Goal: Information Seeking & Learning: Learn about a topic

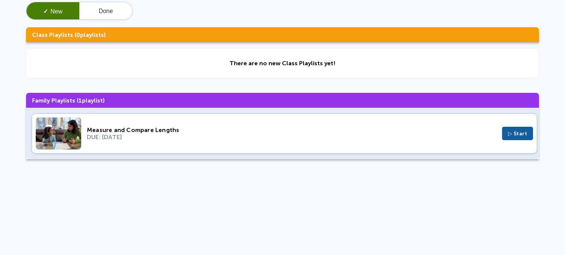
scroll to position [61, 0]
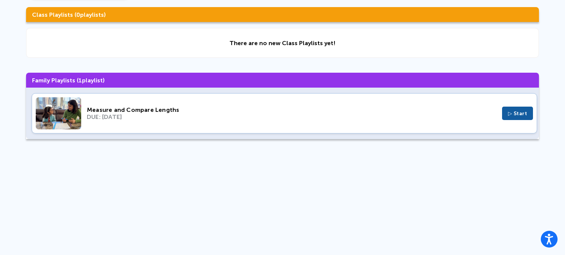
click at [518, 118] on button "▷ Start" at bounding box center [517, 113] width 31 height 13
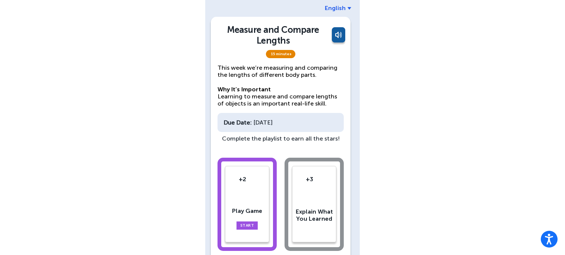
scroll to position [63, 0]
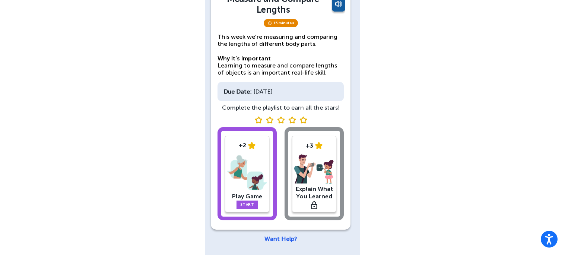
click at [246, 207] on link "Start" at bounding box center [248, 204] width 22 height 8
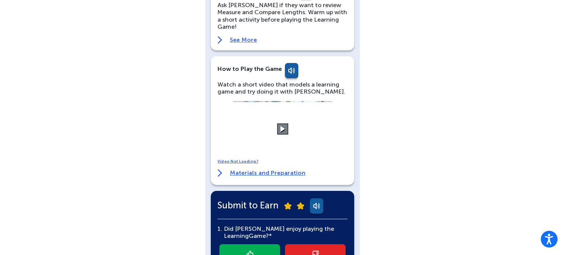
scroll to position [91, 0]
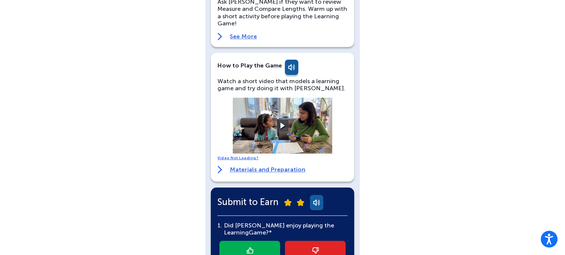
click at [287, 166] on link "Materials and Preparation" at bounding box center [262, 169] width 88 height 7
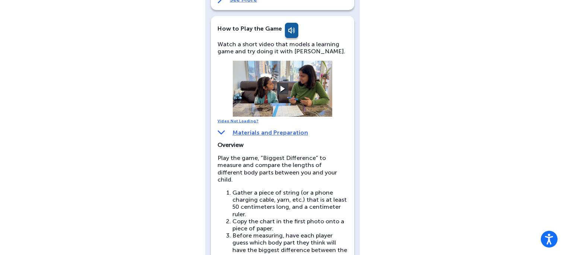
scroll to position [128, 0]
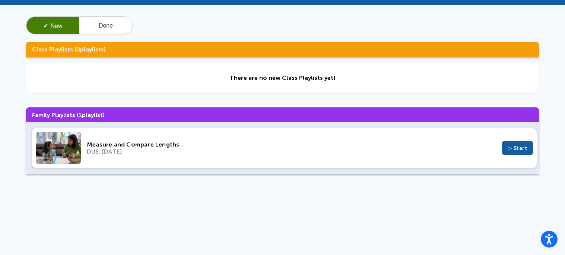
scroll to position [26, 0]
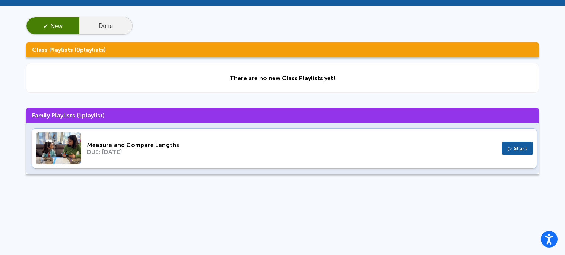
click at [108, 20] on button "Done" at bounding box center [105, 26] width 53 height 18
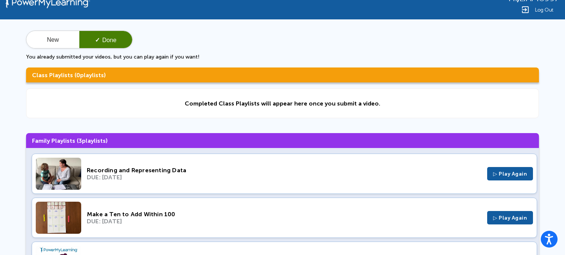
scroll to position [0, 0]
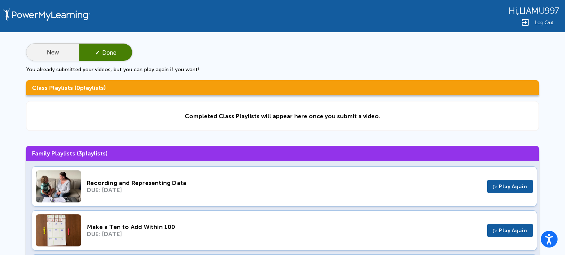
click at [53, 54] on button "New" at bounding box center [52, 53] width 53 height 18
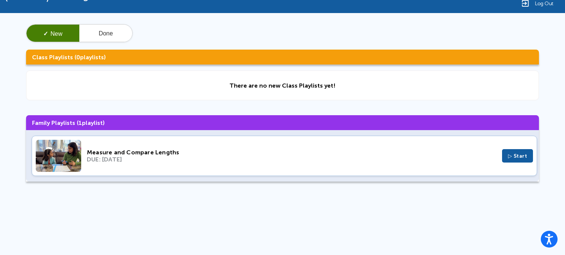
scroll to position [61, 0]
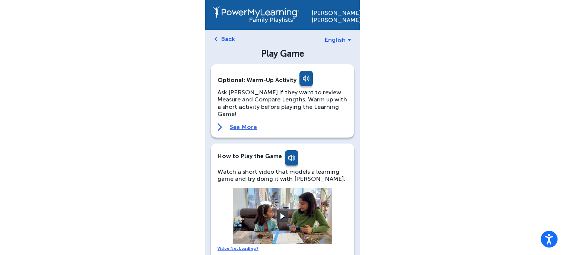
click at [461, 129] on div "Liam Uruchima English Back Play Game Optional: Warm-Up Activity Ask Liam if the…" at bounding box center [282, 258] width 565 height 516
click at [298, 83] on link at bounding box center [305, 80] width 15 height 18
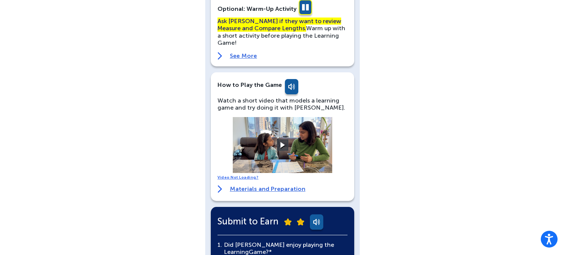
scroll to position [74, 0]
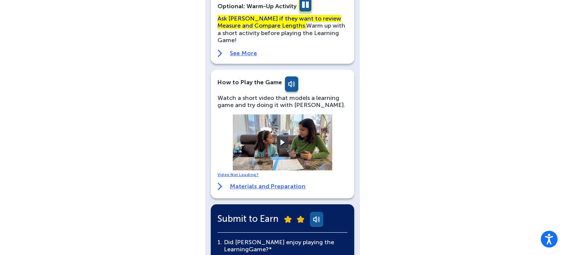
click at [291, 129] on video at bounding box center [283, 142] width 112 height 56
click at [286, 125] on video at bounding box center [283, 142] width 112 height 56
click at [290, 139] on video at bounding box center [283, 142] width 112 height 56
click at [281, 136] on button at bounding box center [282, 142] width 13 height 13
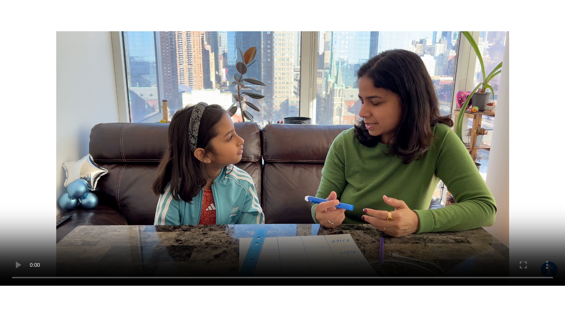
scroll to position [69, 0]
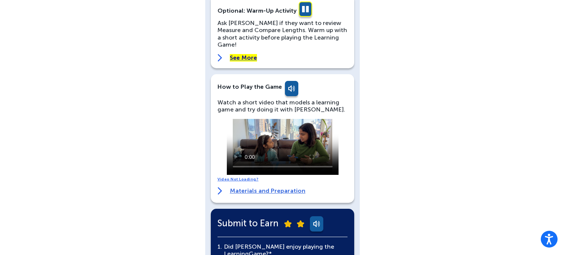
click at [308, 14] on link at bounding box center [305, 10] width 15 height 18
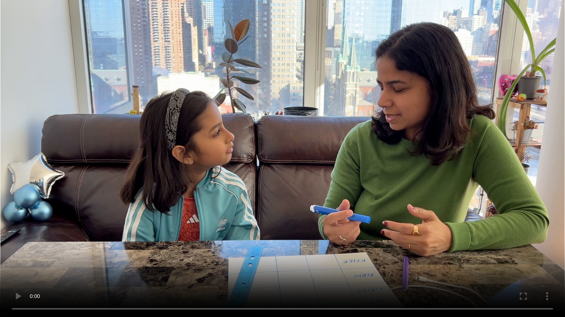
click at [250, 196] on video at bounding box center [282, 158] width 565 height 317
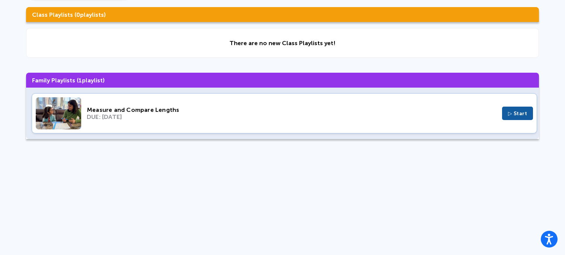
scroll to position [61, 0]
click at [527, 117] on span "▷ Start" at bounding box center [517, 113] width 19 height 6
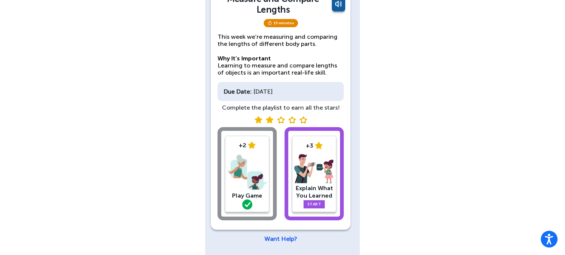
scroll to position [61, 0]
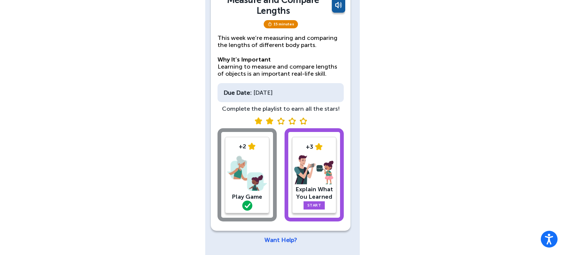
click at [234, 169] on img at bounding box center [247, 173] width 40 height 39
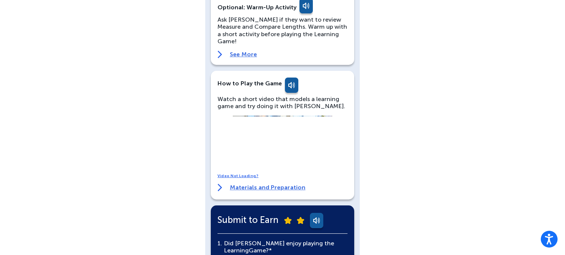
scroll to position [75, 0]
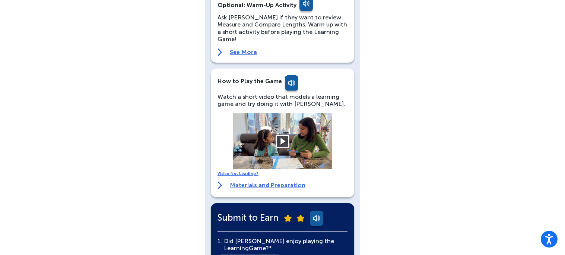
click at [283, 136] on button at bounding box center [282, 141] width 13 height 13
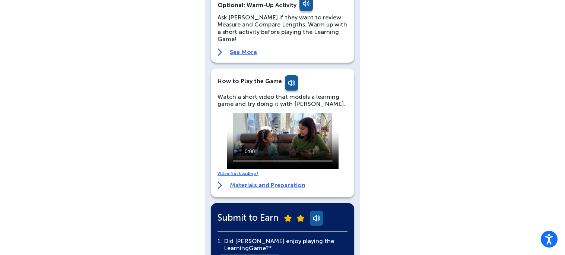
click at [499, 197] on div "[PERSON_NAME] English Back Play Game Optional: Warm-Up Activity Ask [PERSON_NAM…" at bounding box center [282, 232] width 565 height 615
